Goal: Task Accomplishment & Management: Use online tool/utility

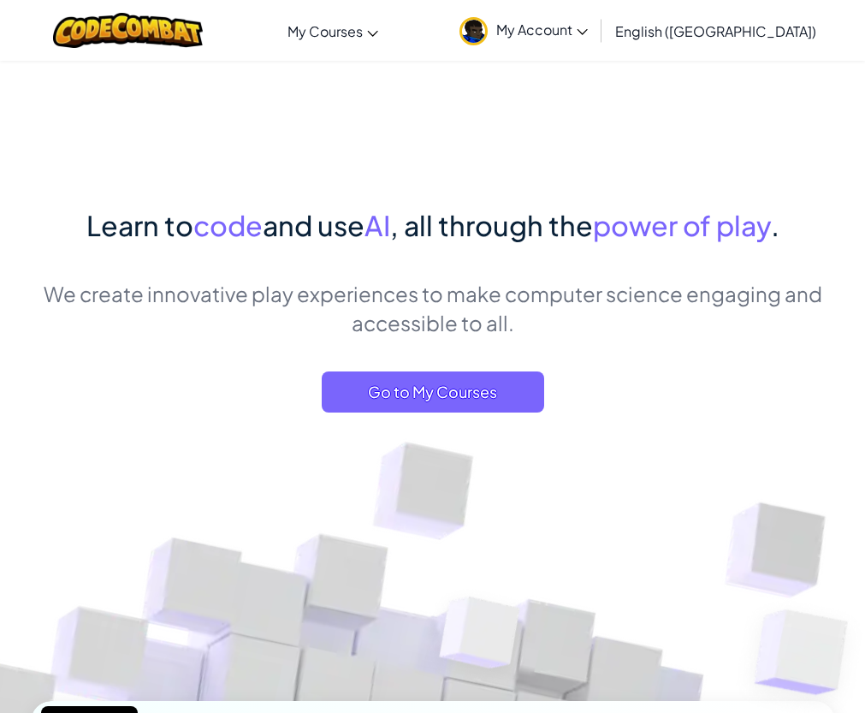
click at [404, 277] on div "Learn to code and use AI , all through the power of play . We create innovative…" at bounding box center [433, 325] width 804 height 241
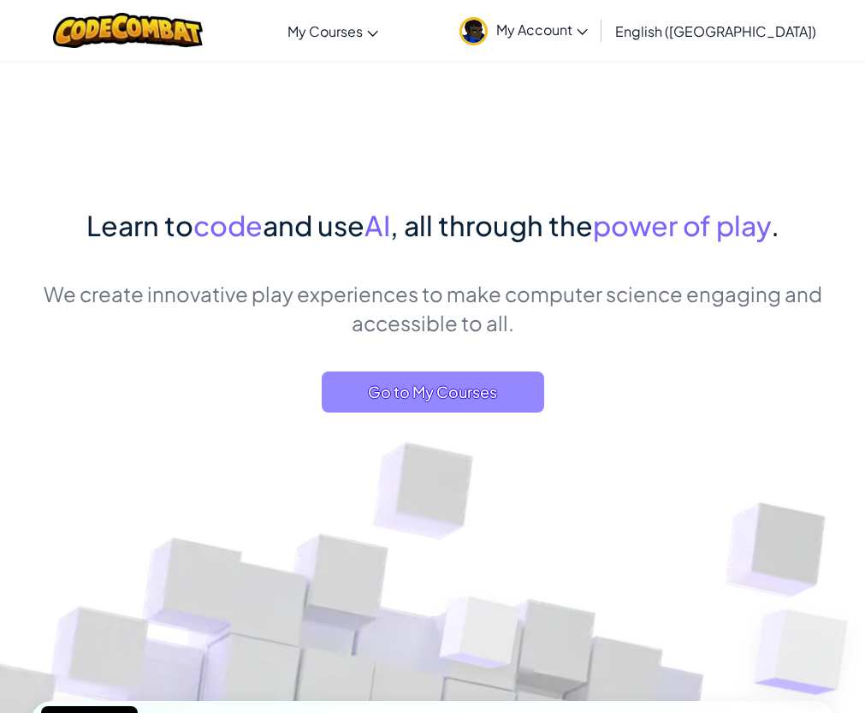
click at [401, 395] on span "Go to My Courses" at bounding box center [433, 391] width 223 height 41
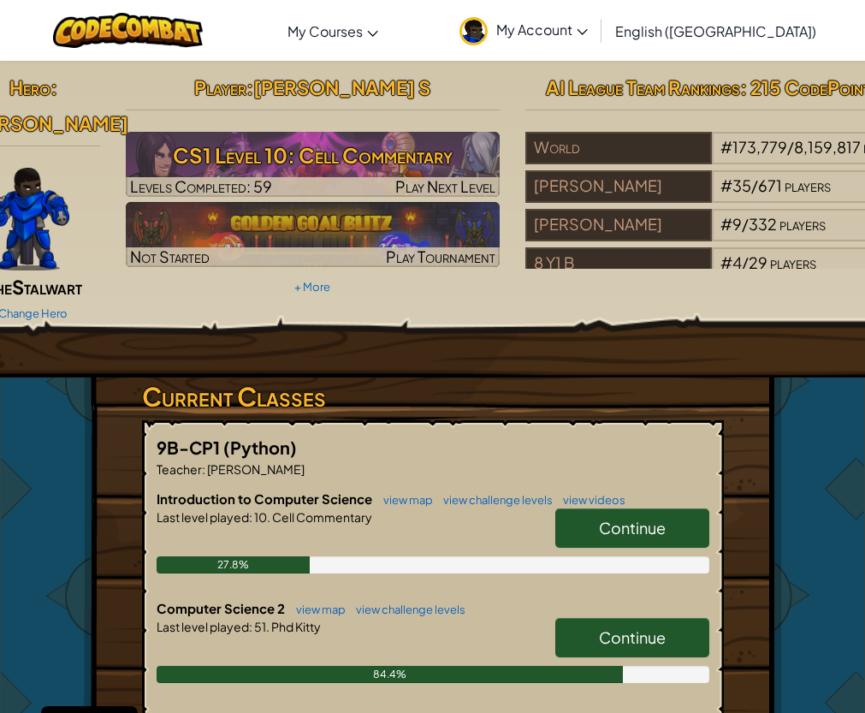
click at [576, 618] on link "Continue" at bounding box center [632, 637] width 154 height 39
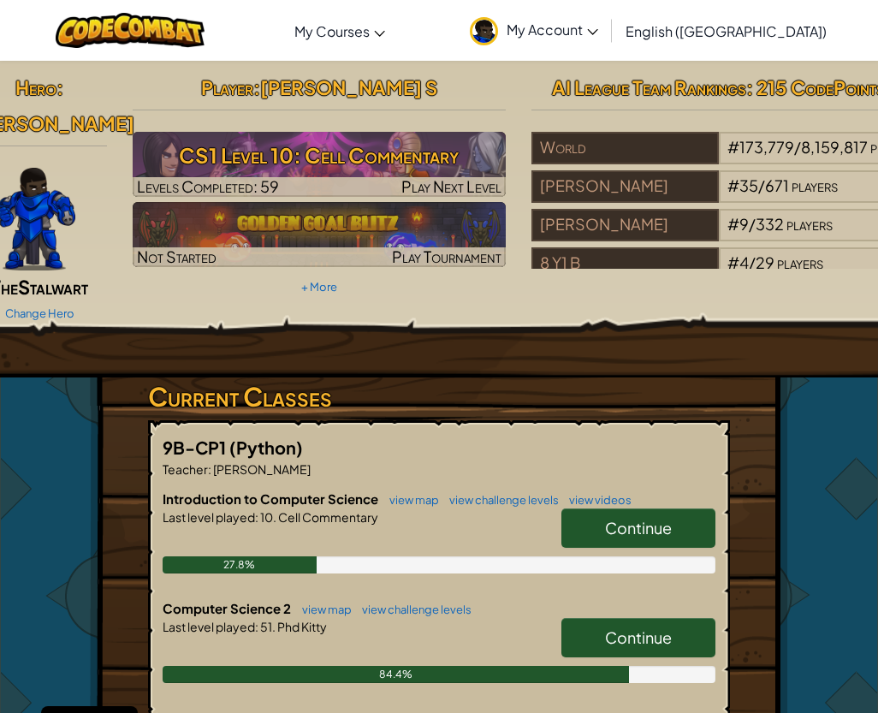
select select "en-[GEOGRAPHIC_DATA]"
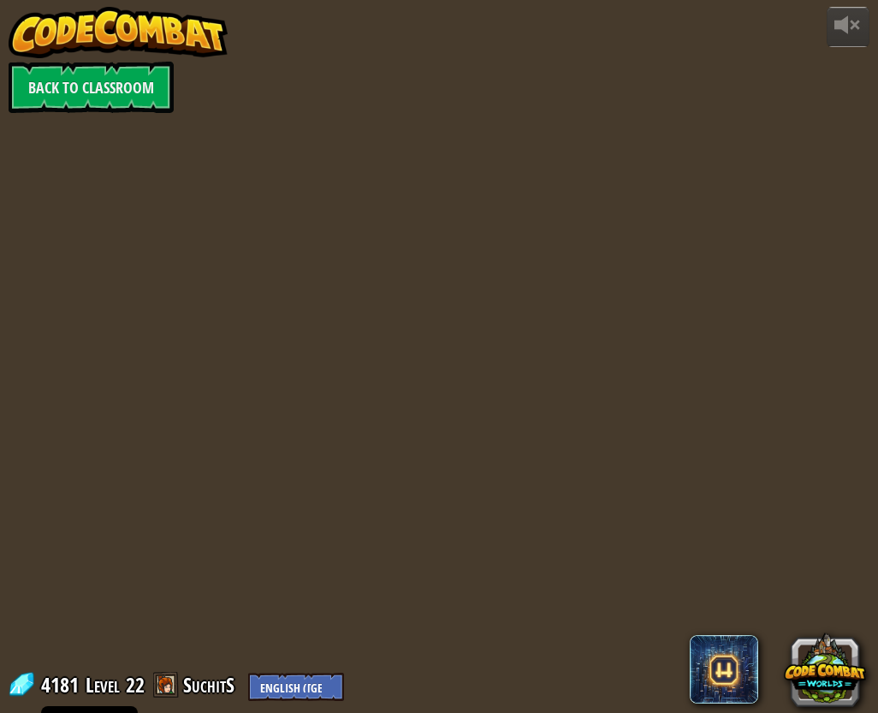
select select "en-[GEOGRAPHIC_DATA]"
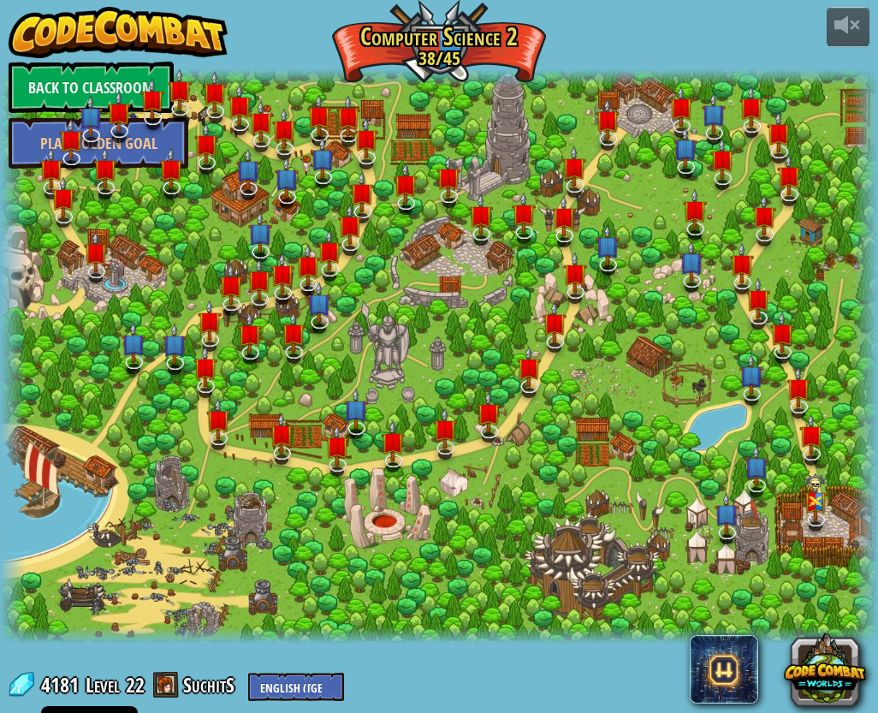
select select "en-[GEOGRAPHIC_DATA]"
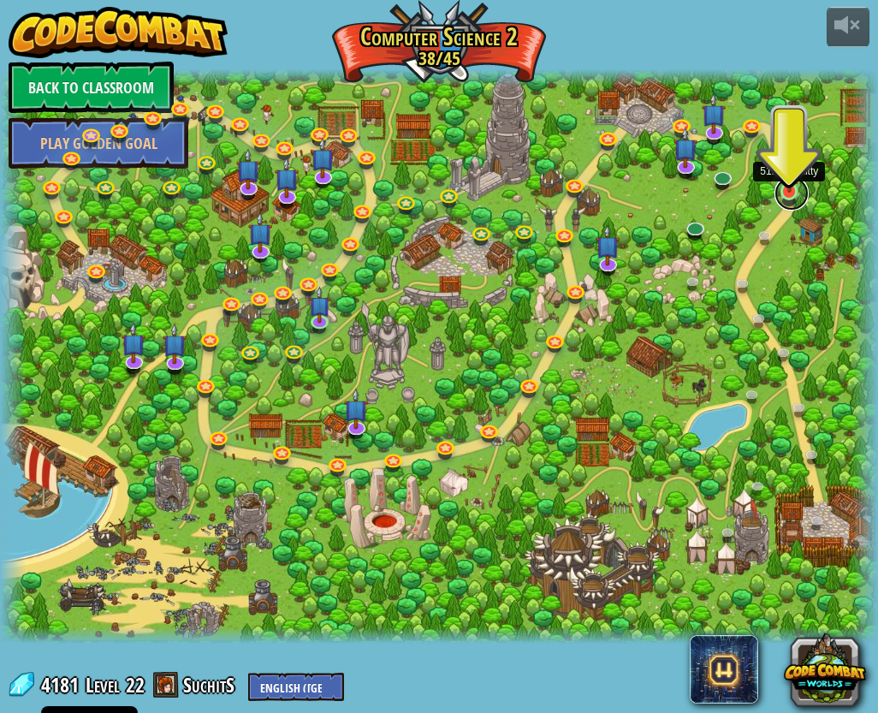
click at [794, 196] on link at bounding box center [792, 193] width 34 height 34
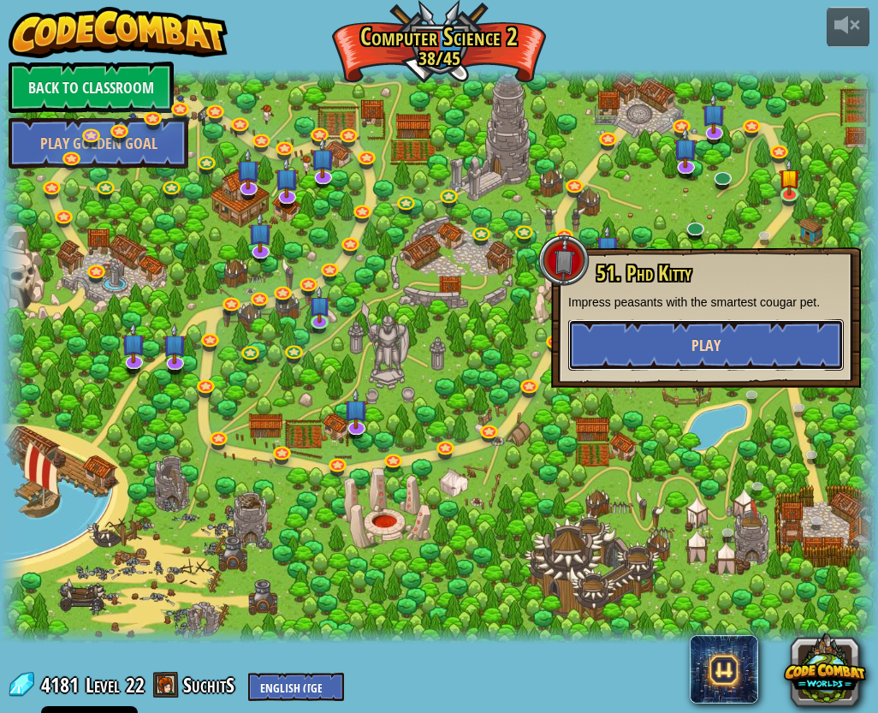
click at [705, 356] on button "Play" at bounding box center [706, 344] width 276 height 51
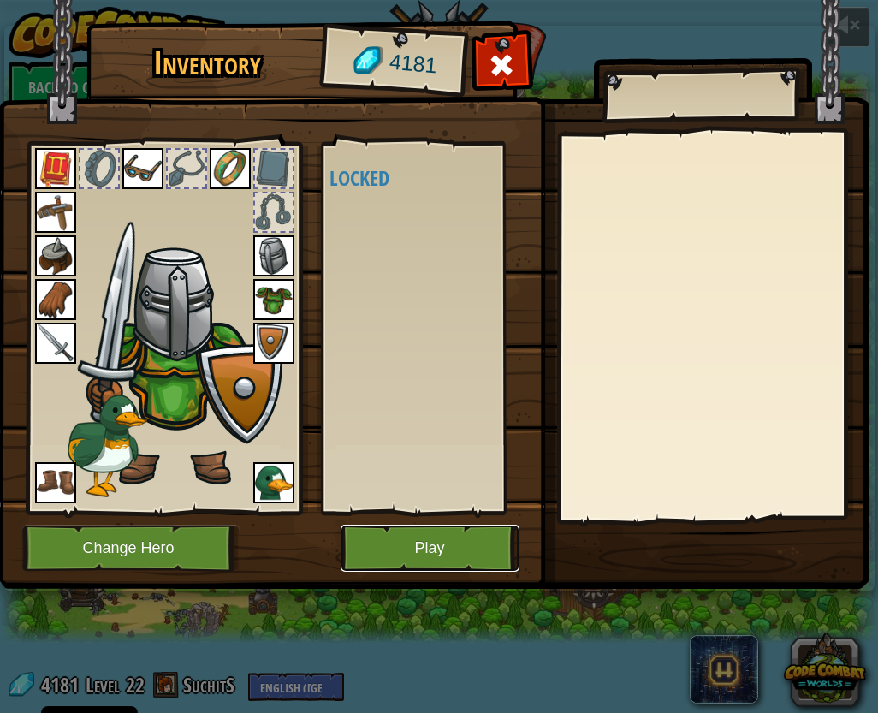
click at [484, 549] on button "Play" at bounding box center [430, 548] width 179 height 47
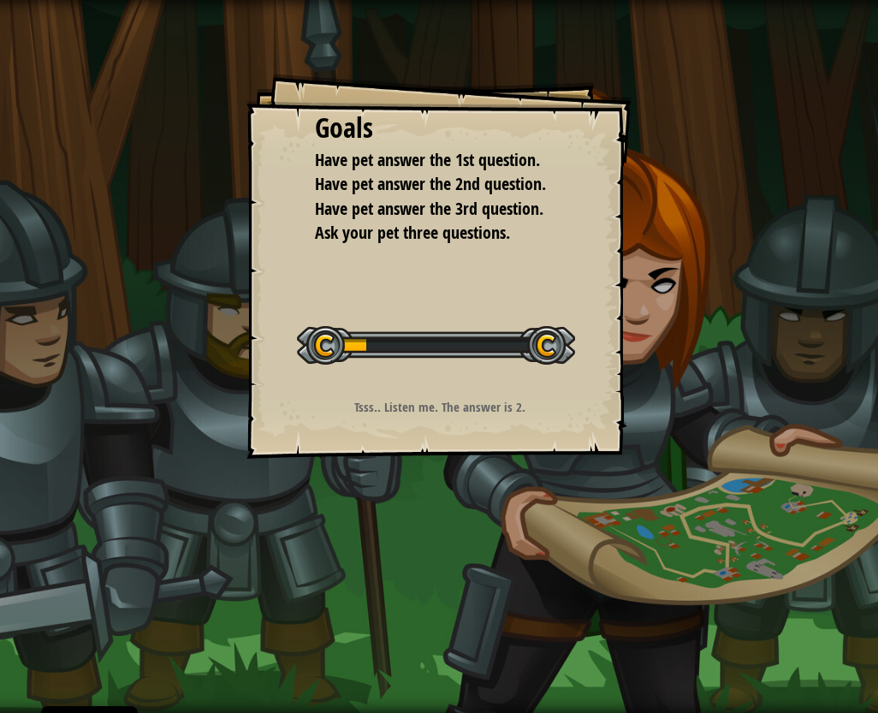
drag, startPoint x: 457, startPoint y: 360, endPoint x: 453, endPoint y: 371, distance: 11.9
click at [453, 371] on div "Start Level" at bounding box center [436, 343] width 278 height 68
